Goal: Navigation & Orientation: Find specific page/section

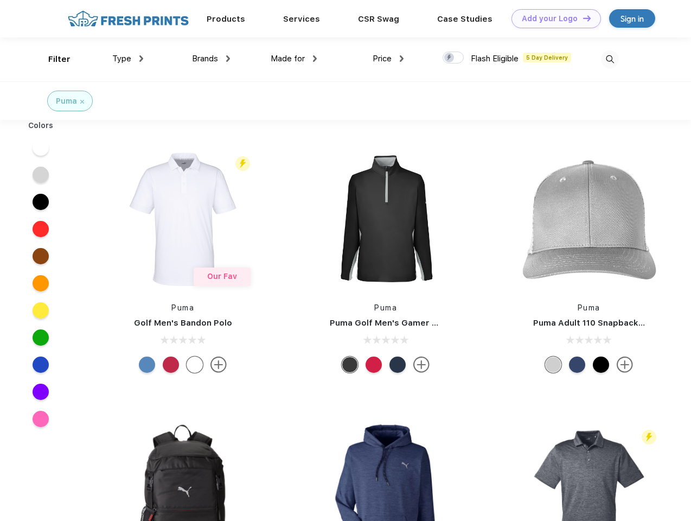
click at [552, 18] on link "Add your Logo Design Tool" at bounding box center [557, 18] width 90 height 19
click at [0, 0] on div "Design Tool" at bounding box center [0, 0] width 0 height 0
click at [582, 18] on link "Add your Logo Design Tool" at bounding box center [557, 18] width 90 height 19
click at [52, 59] on div "Filter" at bounding box center [59, 59] width 22 height 12
click at [128, 59] on span "Type" at bounding box center [121, 59] width 19 height 10
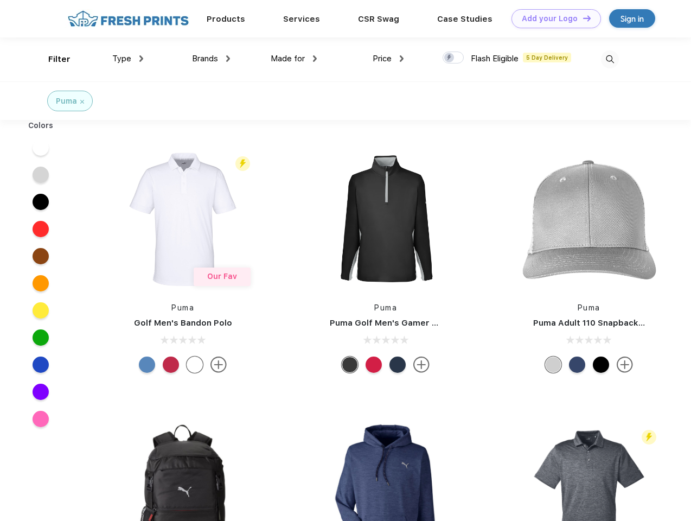
click at [211, 59] on span "Brands" at bounding box center [205, 59] width 26 height 10
click at [294, 59] on span "Made for" at bounding box center [288, 59] width 34 height 10
click at [389, 59] on span "Price" at bounding box center [382, 59] width 19 height 10
click at [454, 58] on div at bounding box center [453, 58] width 21 height 12
click at [450, 58] on input "checkbox" at bounding box center [446, 54] width 7 height 7
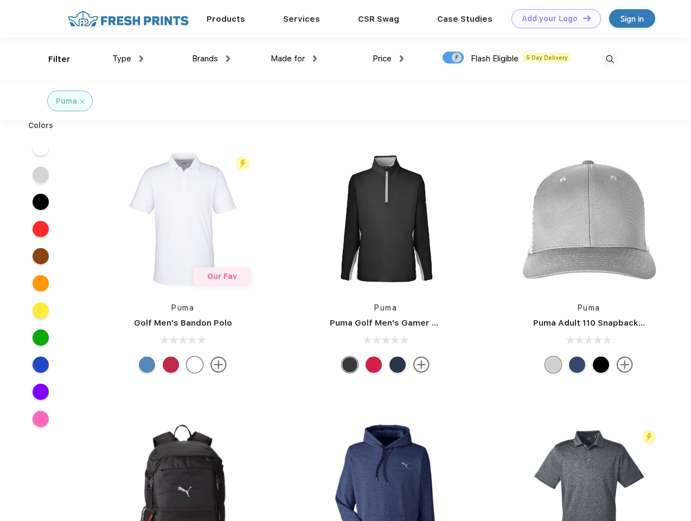
click at [610, 59] on img at bounding box center [610, 59] width 18 height 18
